Goal: Find specific page/section: Find specific page/section

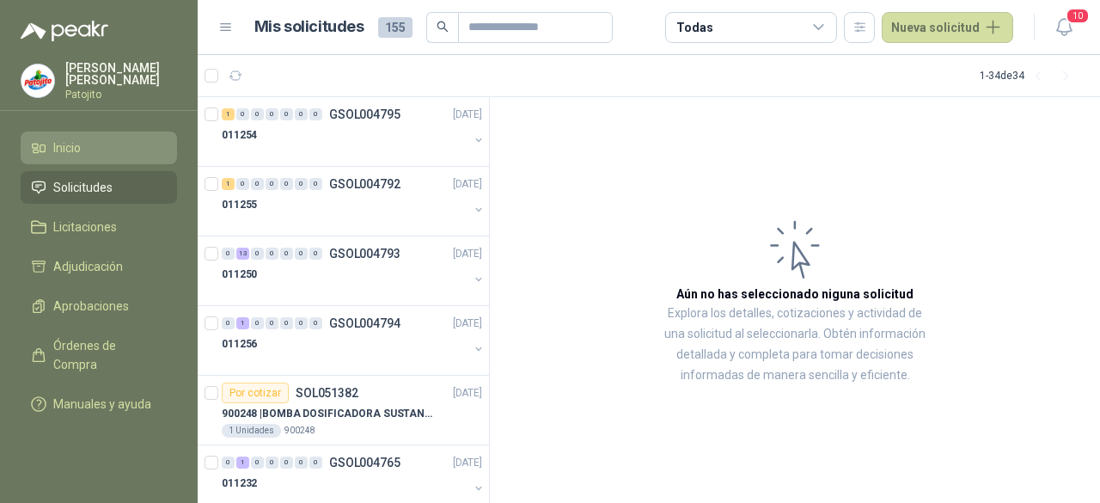
click at [103, 146] on li "Inicio" at bounding box center [99, 147] width 136 height 19
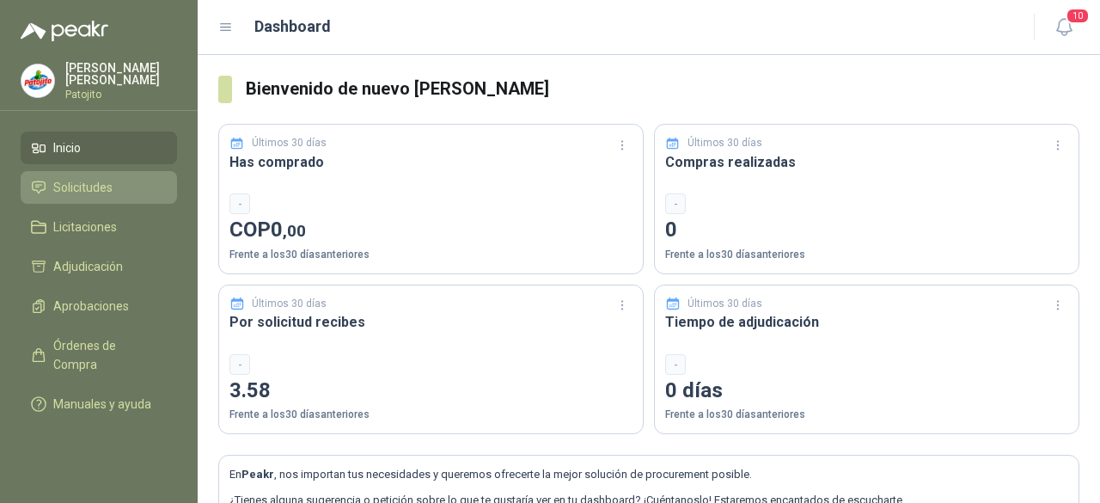
click at [131, 187] on li "Solicitudes" at bounding box center [99, 187] width 136 height 19
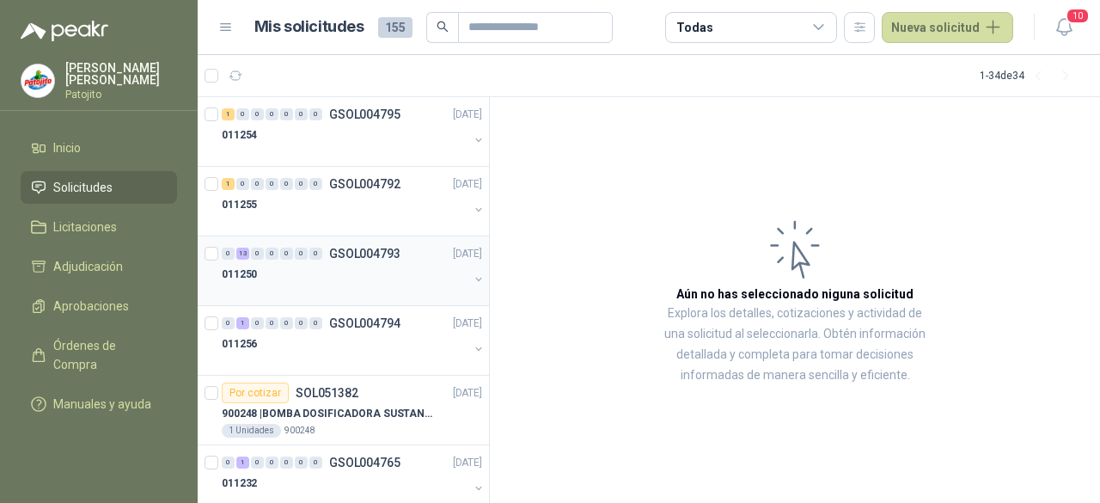
click at [299, 267] on div "011250" at bounding box center [345, 274] width 247 height 21
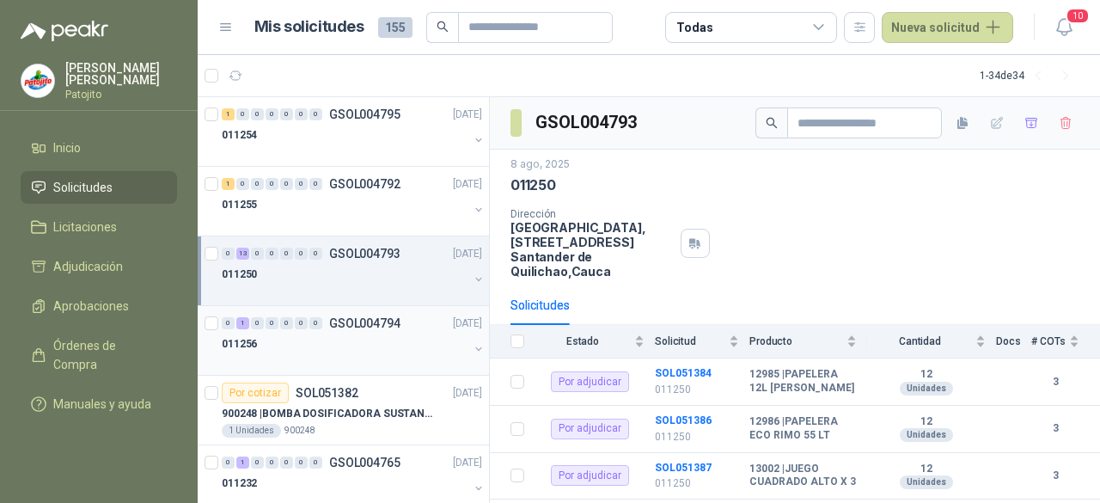
click at [345, 346] on div "011256" at bounding box center [345, 343] width 247 height 21
